Goal: Task Accomplishment & Management: Manage account settings

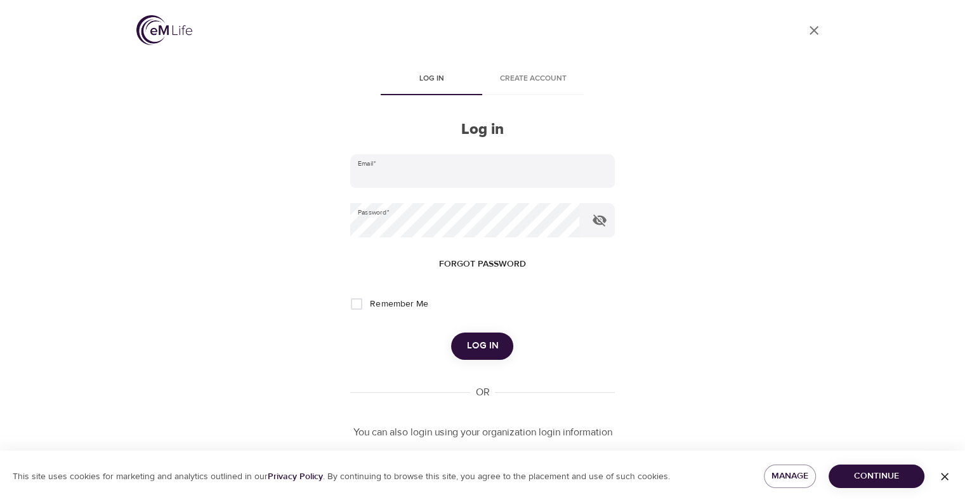
type input "[PERSON_NAME][EMAIL_ADDRESS][PERSON_NAME][DOMAIN_NAME]"
click at [489, 356] on button "Log in" at bounding box center [482, 346] width 62 height 27
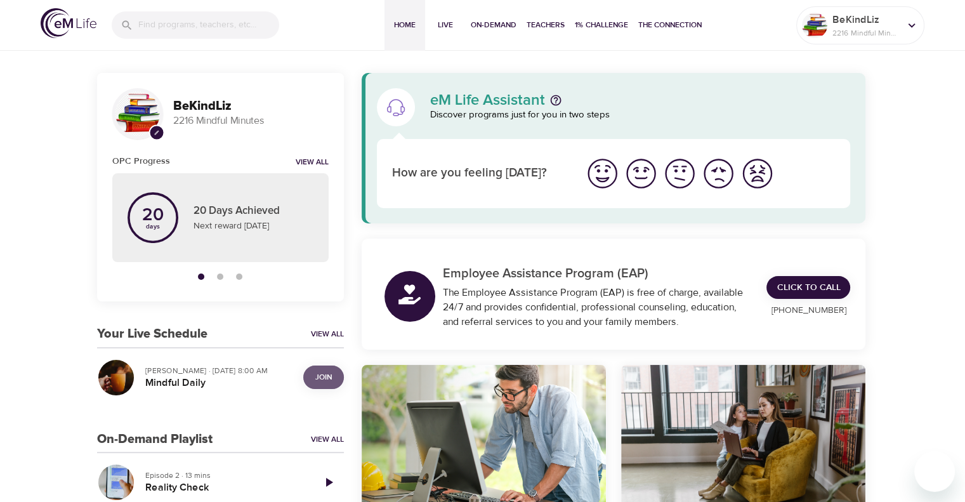
click at [316, 377] on span "Join" at bounding box center [323, 377] width 16 height 13
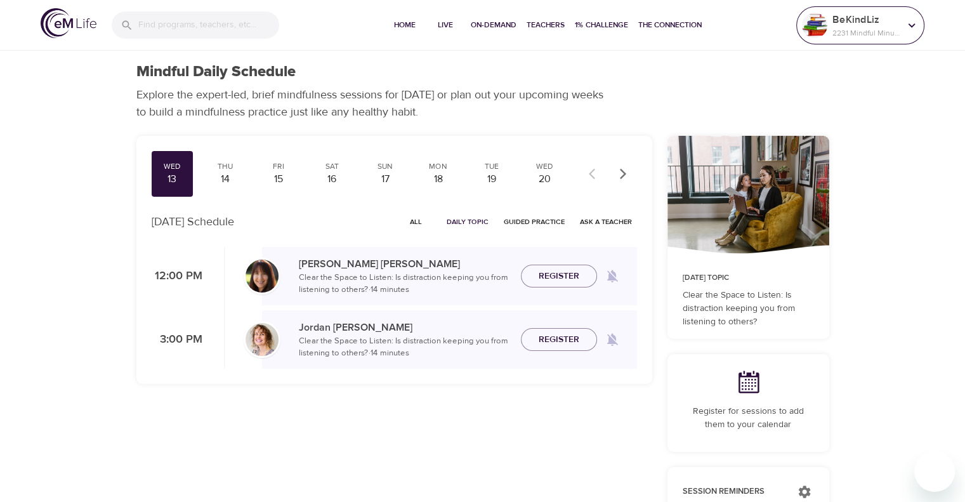
click at [843, 35] on p "2231 Mindful Minutes" at bounding box center [866, 32] width 67 height 11
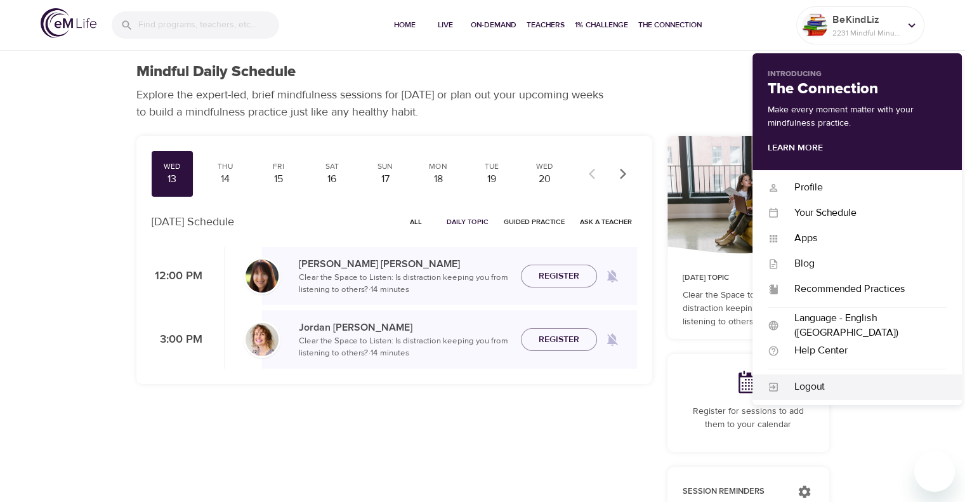
click at [833, 395] on div "Logout" at bounding box center [857, 386] width 209 height 25
